Goal: Find specific page/section: Find specific page/section

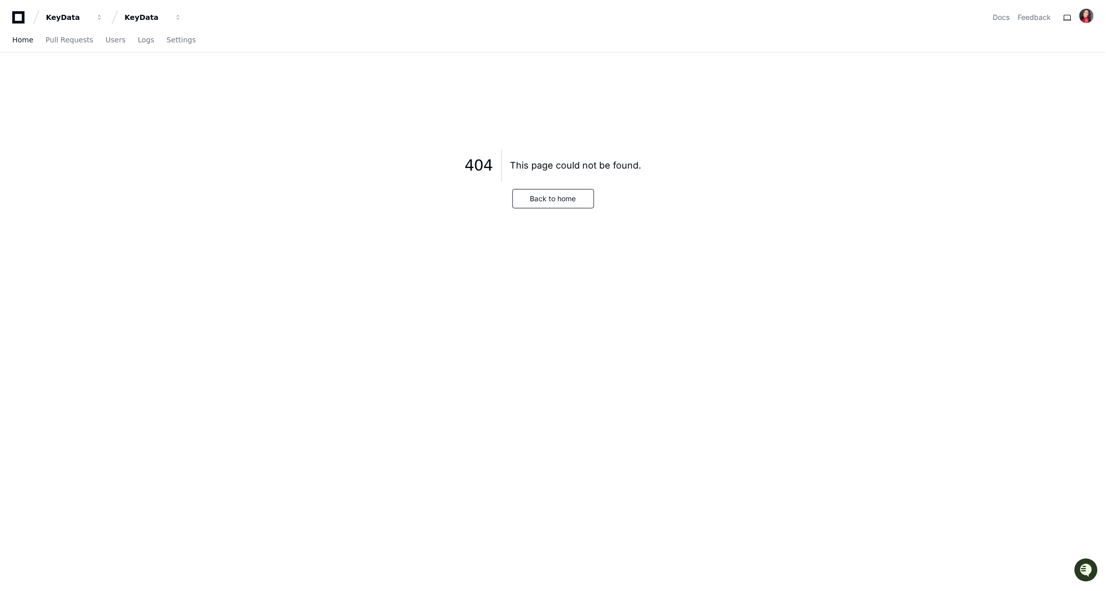
click at [26, 37] on span "Home" at bounding box center [22, 40] width 21 height 6
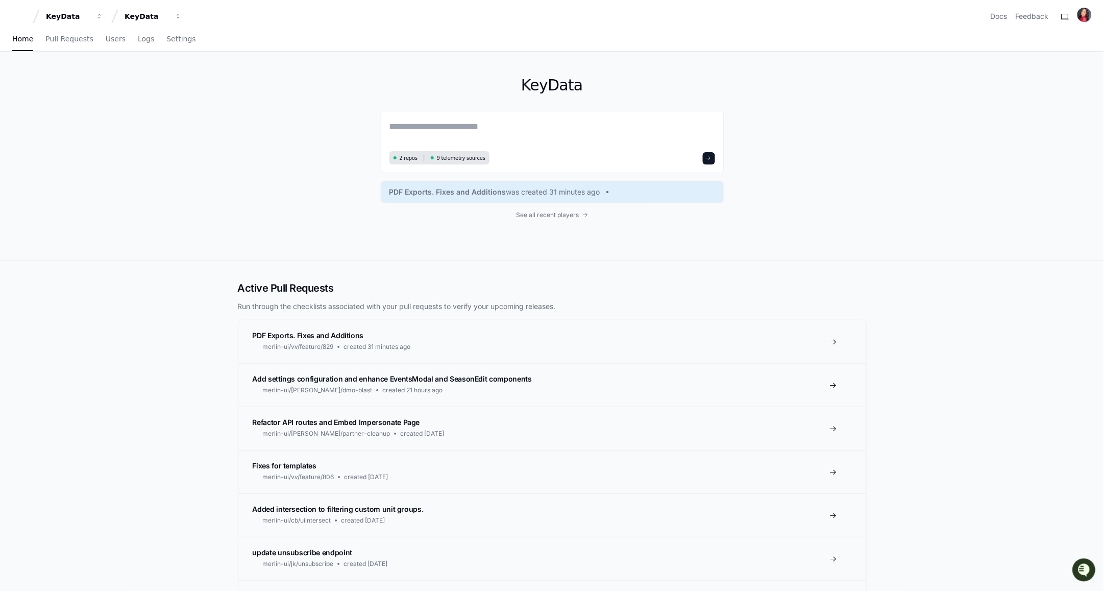
scroll to position [1, 0]
click at [552, 212] on span "See all recent players" at bounding box center [547, 215] width 63 height 8
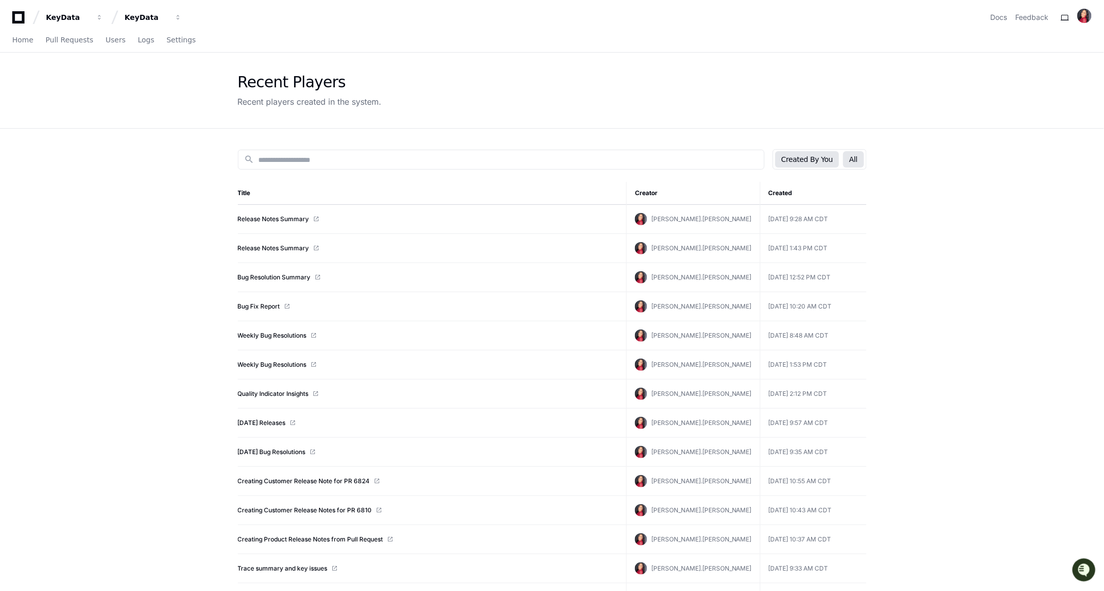
click at [855, 156] on button "All" at bounding box center [853, 159] width 20 height 16
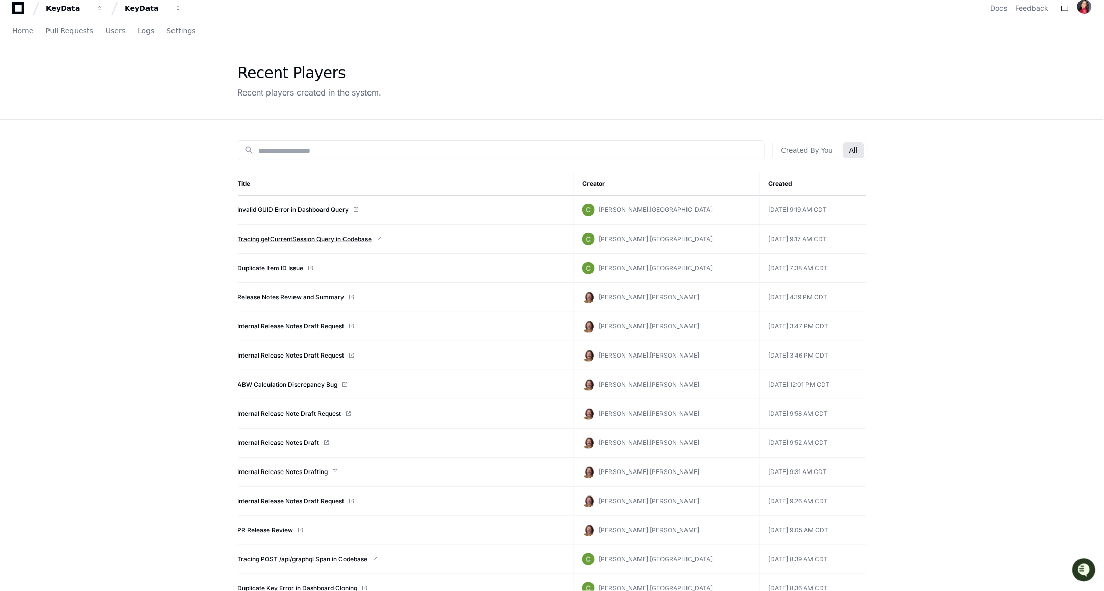
scroll to position [15, 0]
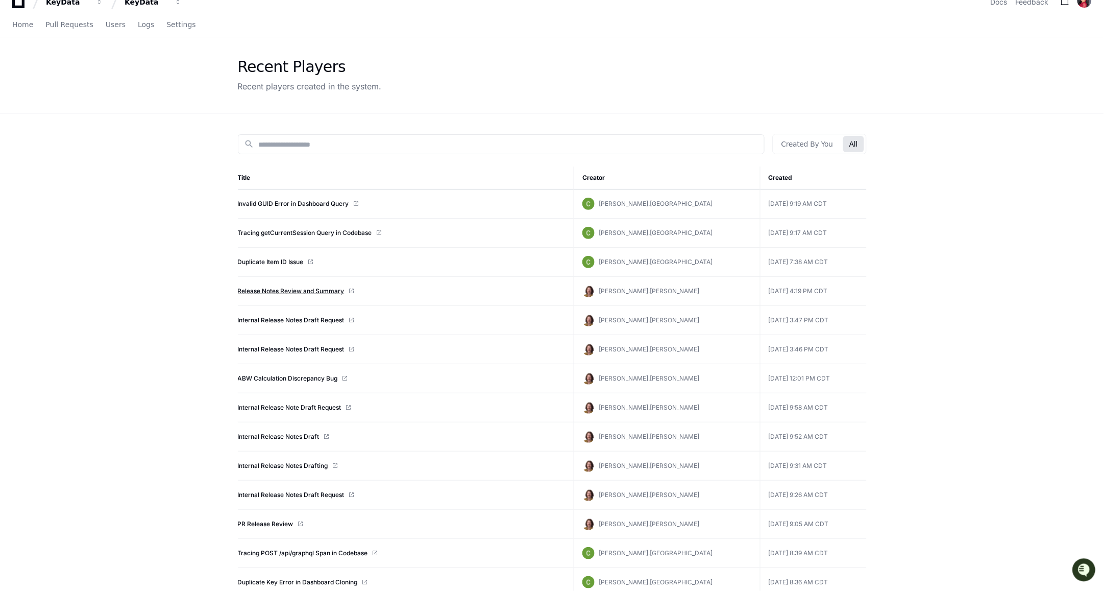
click at [285, 292] on link "Release Notes Review and Summary" at bounding box center [291, 291] width 107 height 8
click at [280, 322] on link "Internal Release Notes Draft Request" at bounding box center [291, 320] width 107 height 8
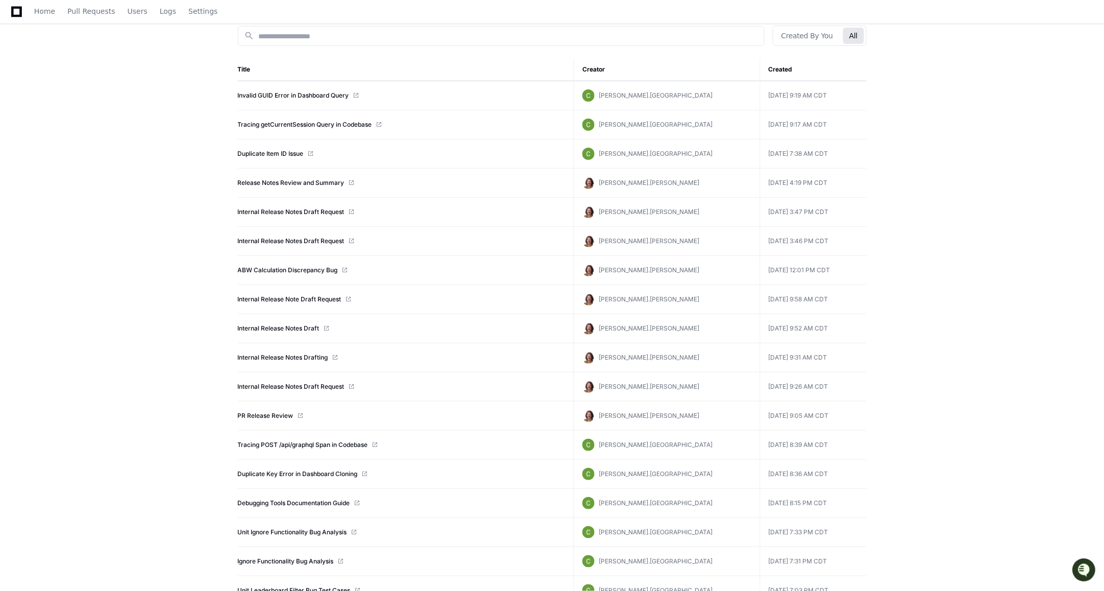
scroll to position [0, 0]
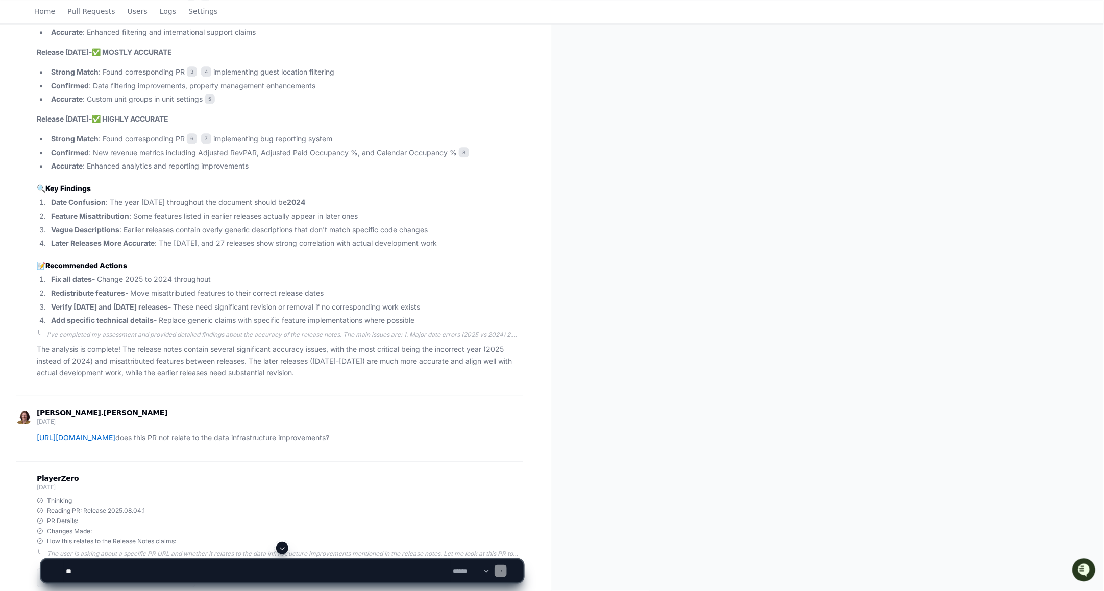
scroll to position [2413, 0]
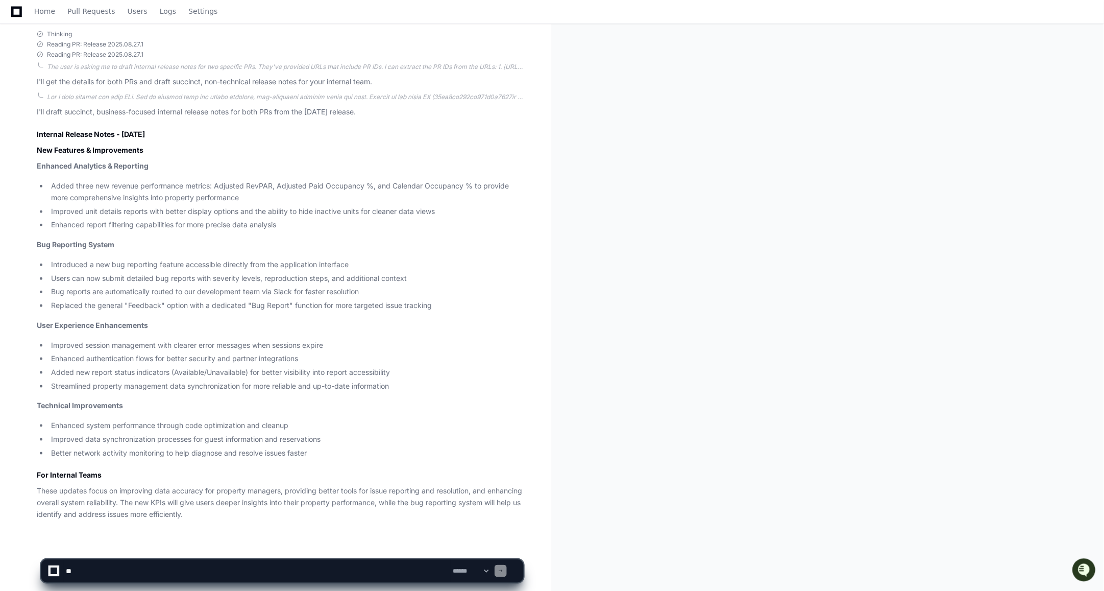
scroll to position [217, 0]
